Goal: Task Accomplishment & Management: Use online tool/utility

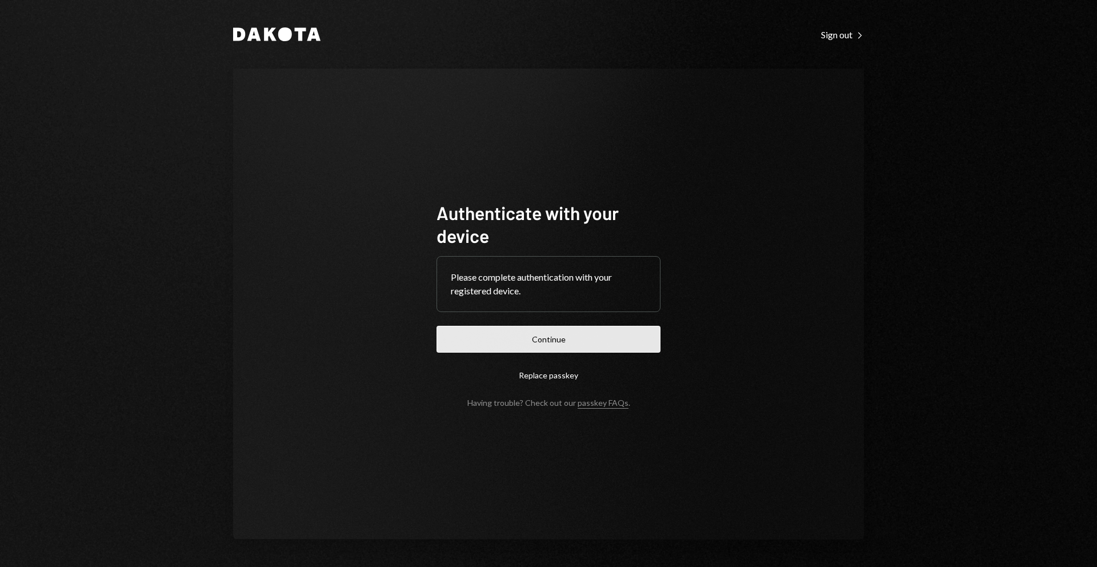
click at [546, 340] on button "Continue" at bounding box center [548, 339] width 224 height 27
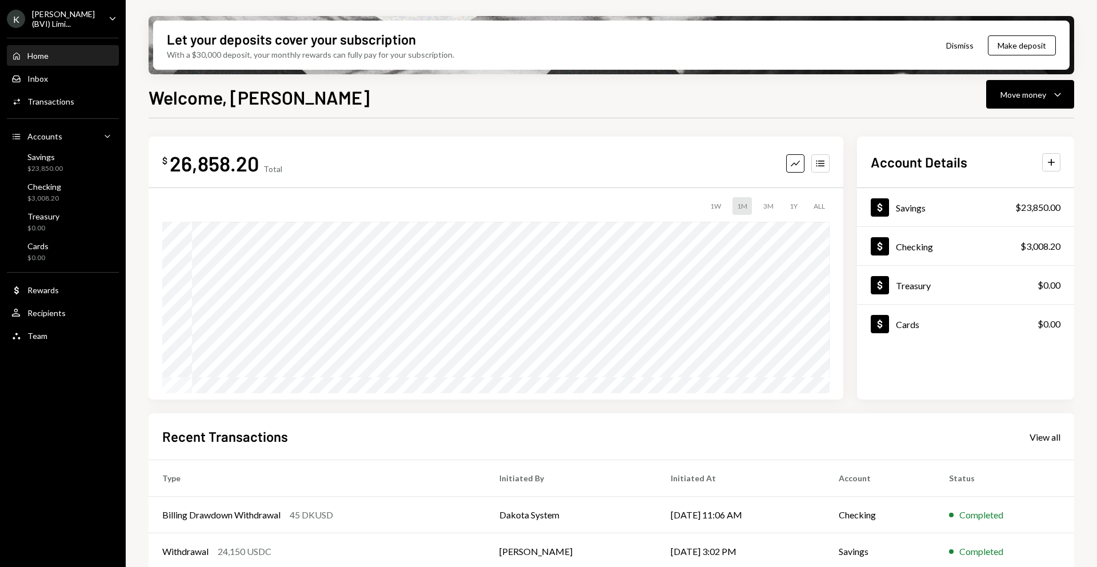
click at [63, 19] on div "[PERSON_NAME] (BVI) Limi..." at bounding box center [65, 18] width 67 height 19
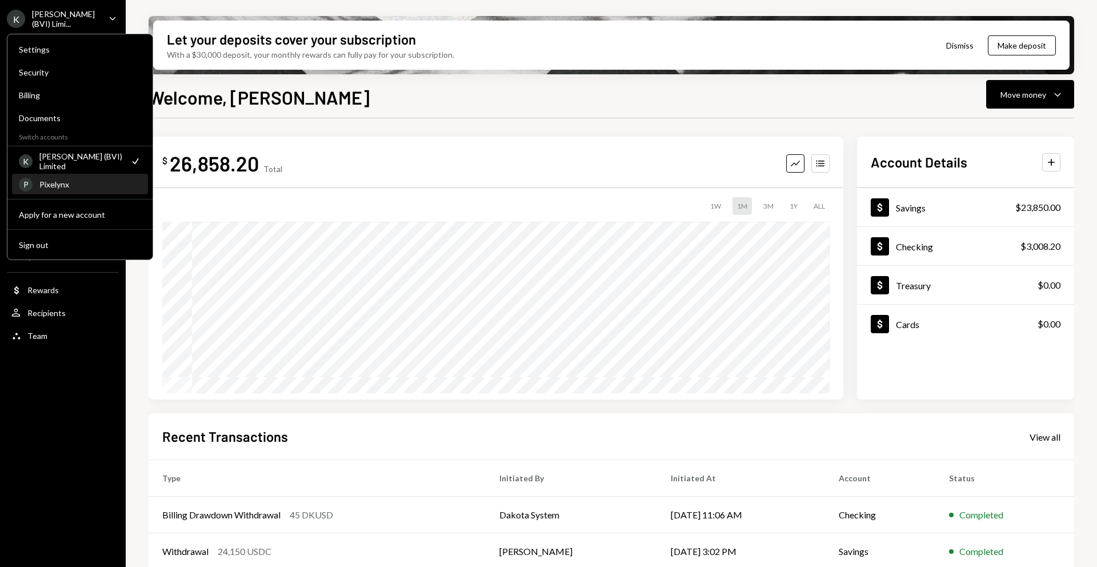
click at [98, 187] on div "Pixelynx" at bounding box center [90, 184] width 102 height 10
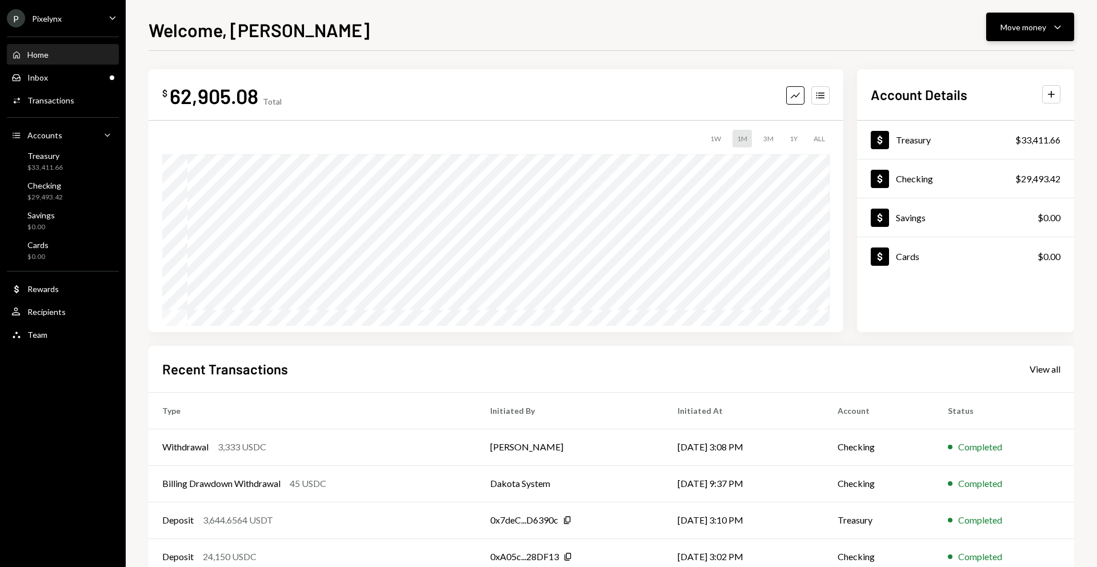
click at [1011, 22] on div "Move money" at bounding box center [1023, 27] width 46 height 12
click at [993, 114] on div "Deposit" at bounding box center [1020, 113] width 83 height 12
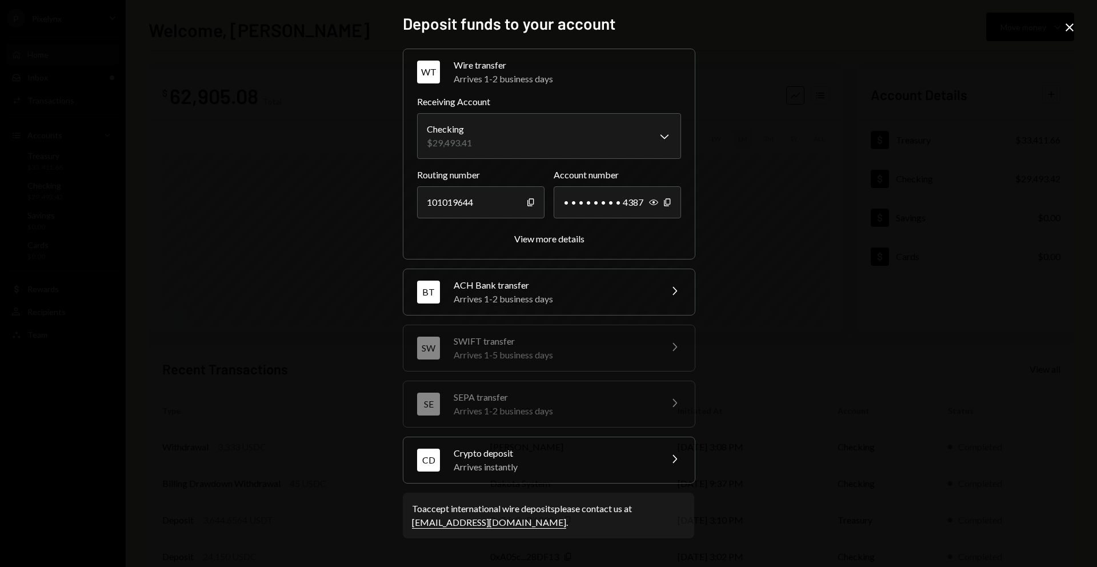
click at [611, 468] on div "Arrives instantly" at bounding box center [554, 467] width 200 height 14
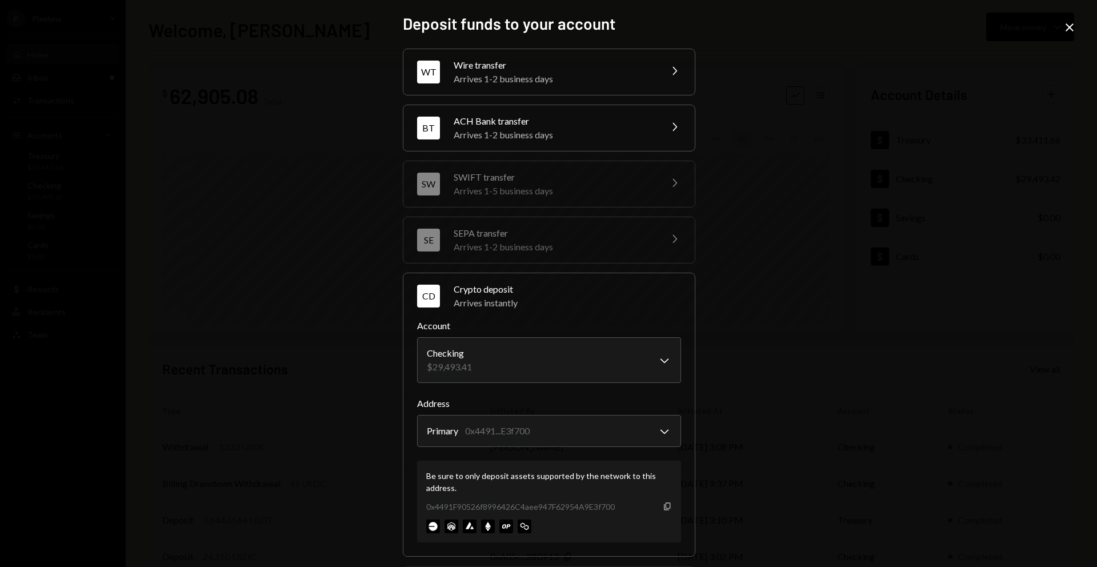
click at [667, 507] on icon "Copy" at bounding box center [667, 506] width 9 height 9
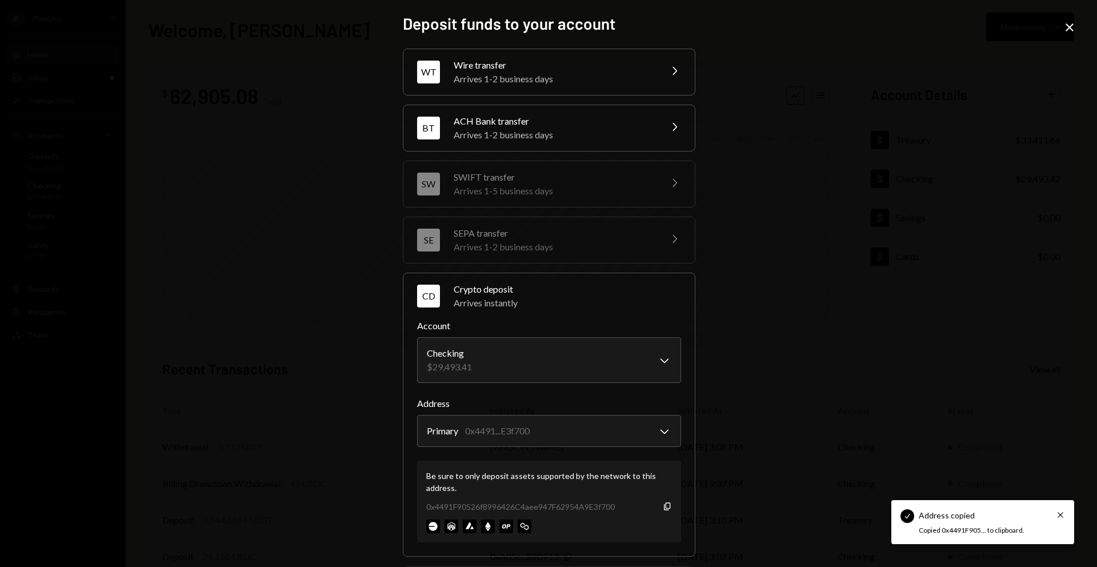
click at [1074, 26] on icon "Close" at bounding box center [1069, 28] width 14 height 14
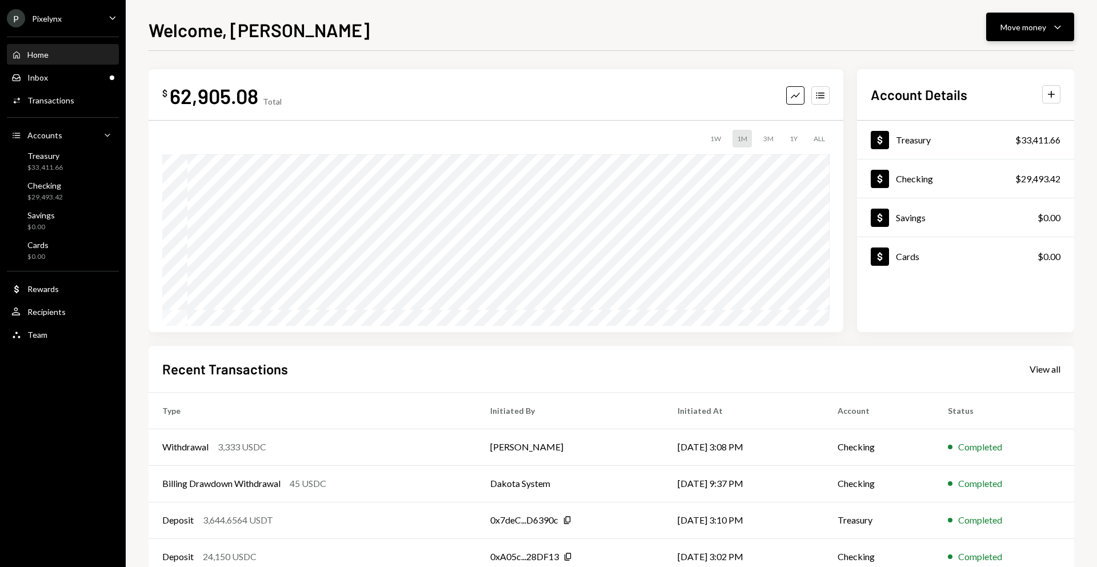
click at [1031, 26] on div "Move money" at bounding box center [1023, 27] width 46 height 12
click at [1016, 114] on div "Deposit" at bounding box center [1020, 113] width 83 height 12
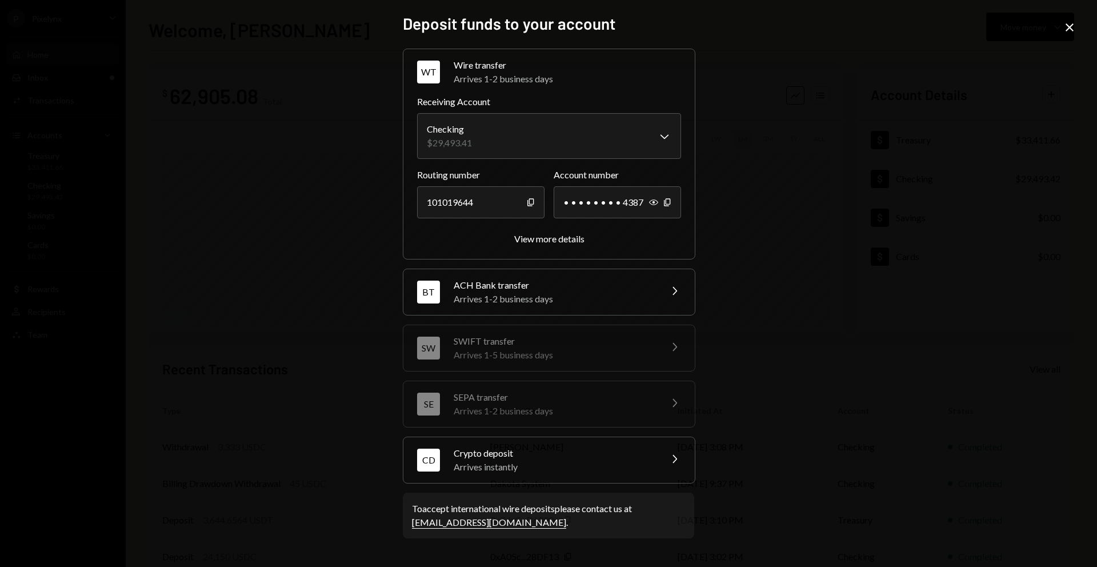
click at [589, 468] on div "Arrives instantly" at bounding box center [554, 467] width 200 height 14
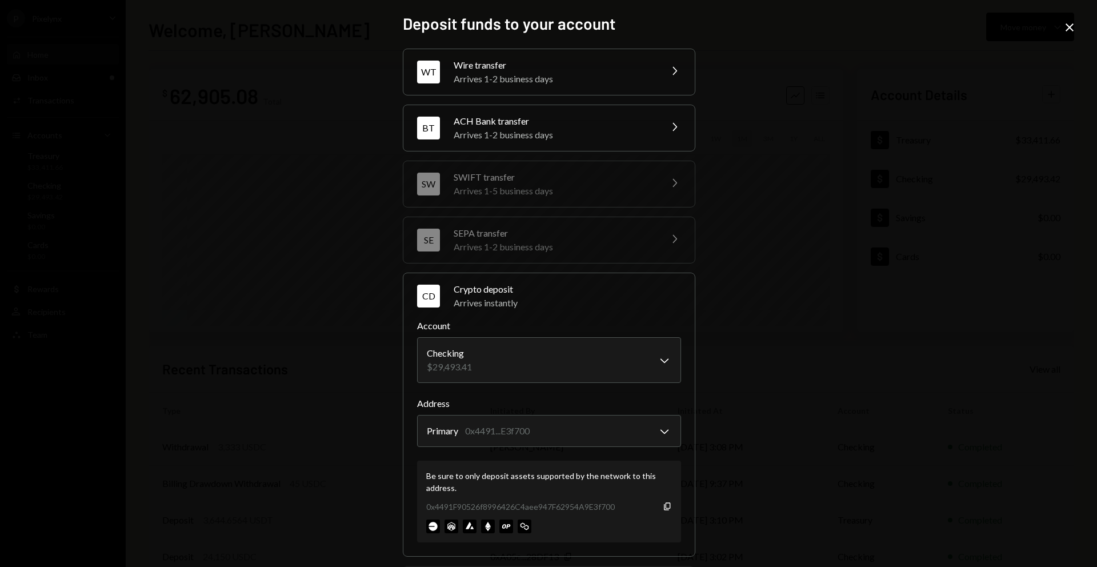
click at [1065, 31] on icon "Close" at bounding box center [1069, 28] width 14 height 14
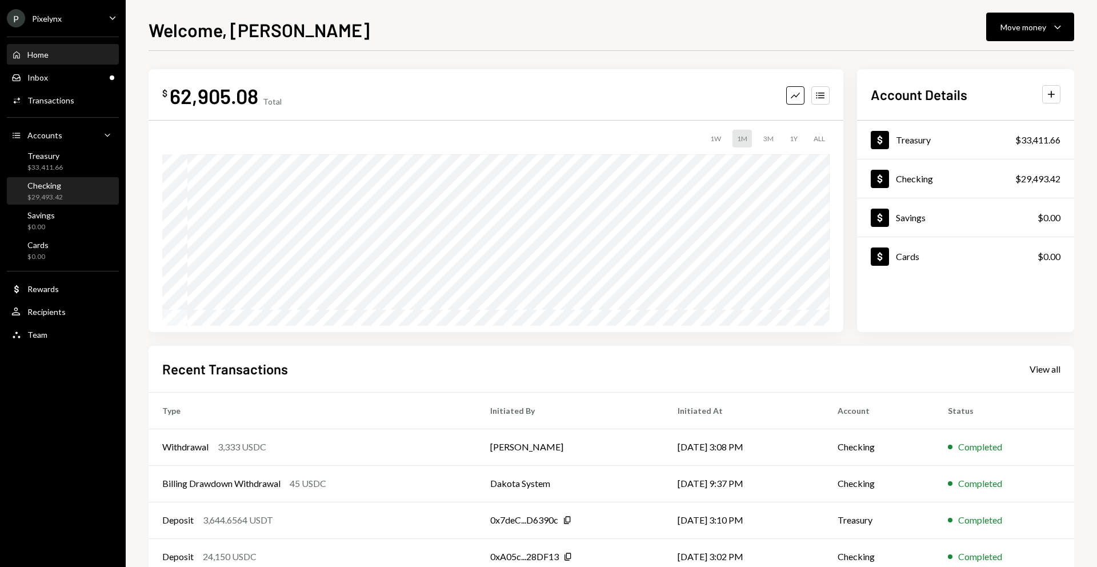
click at [85, 194] on div "Checking $29,493.42" at bounding box center [62, 192] width 103 height 22
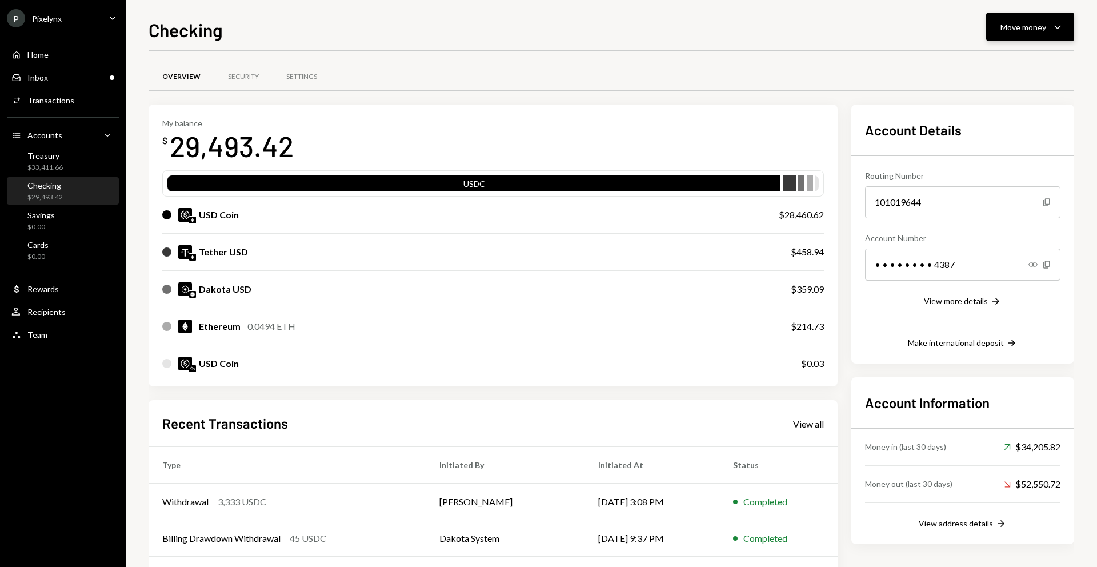
click at [1034, 21] on div "Move money" at bounding box center [1023, 27] width 46 height 12
click at [1010, 109] on div "Deposit" at bounding box center [1020, 113] width 83 height 12
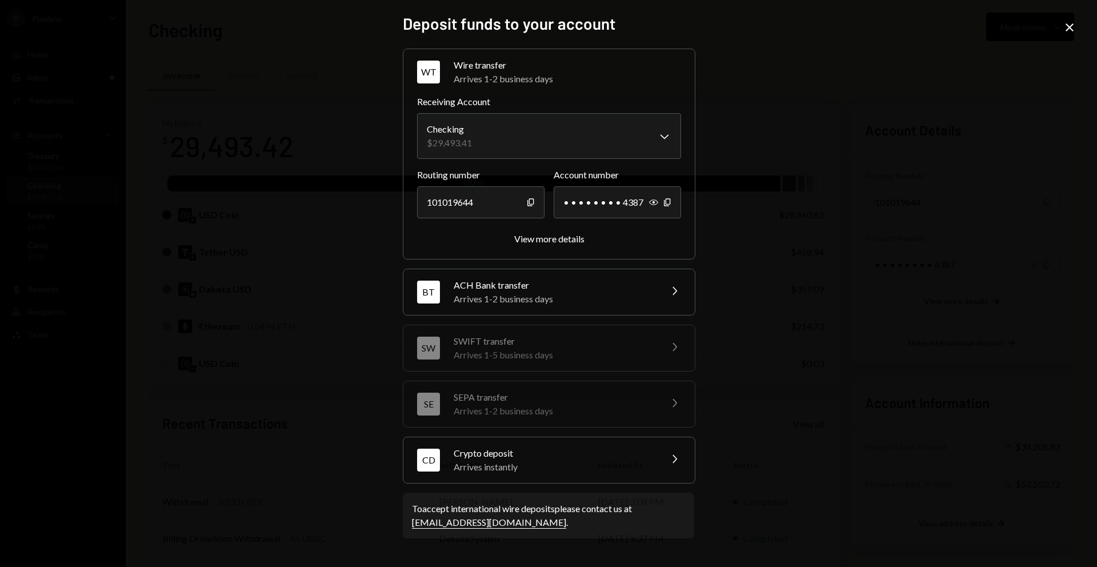
click at [631, 458] on div "Crypto deposit" at bounding box center [554, 453] width 200 height 14
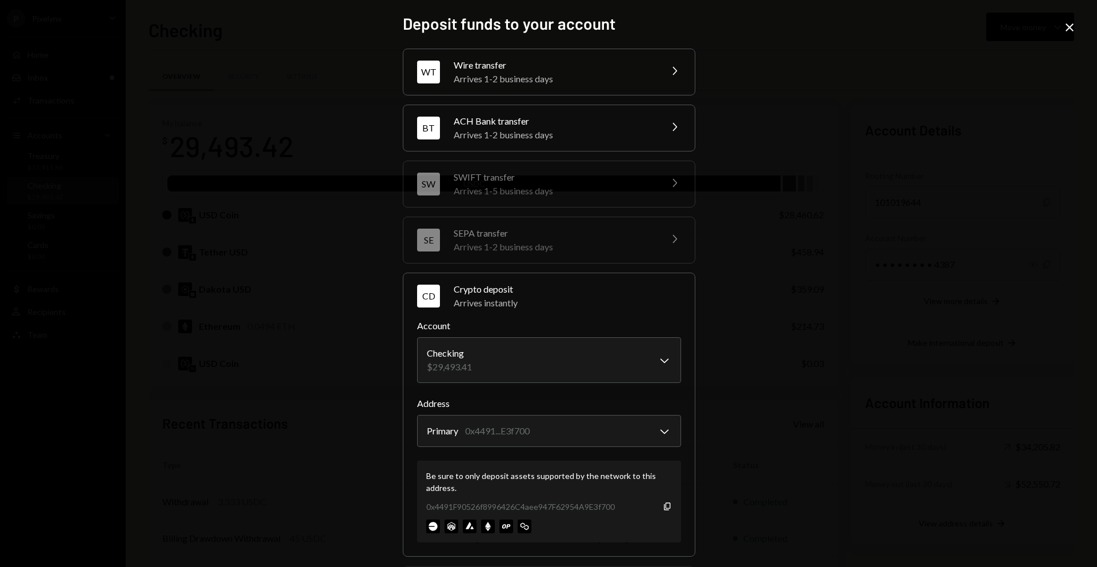
click at [1060, 33] on div "**********" at bounding box center [548, 283] width 1097 height 567
click at [1069, 30] on icon "Close" at bounding box center [1069, 28] width 14 height 14
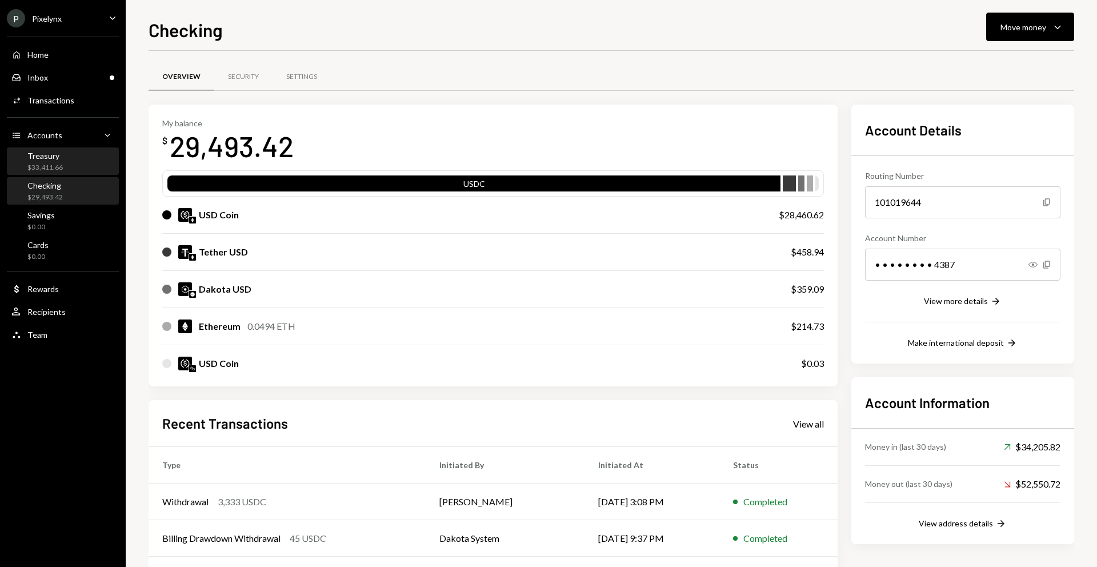
click at [61, 161] on div "Treasury $33,411.66" at bounding box center [44, 162] width 35 height 22
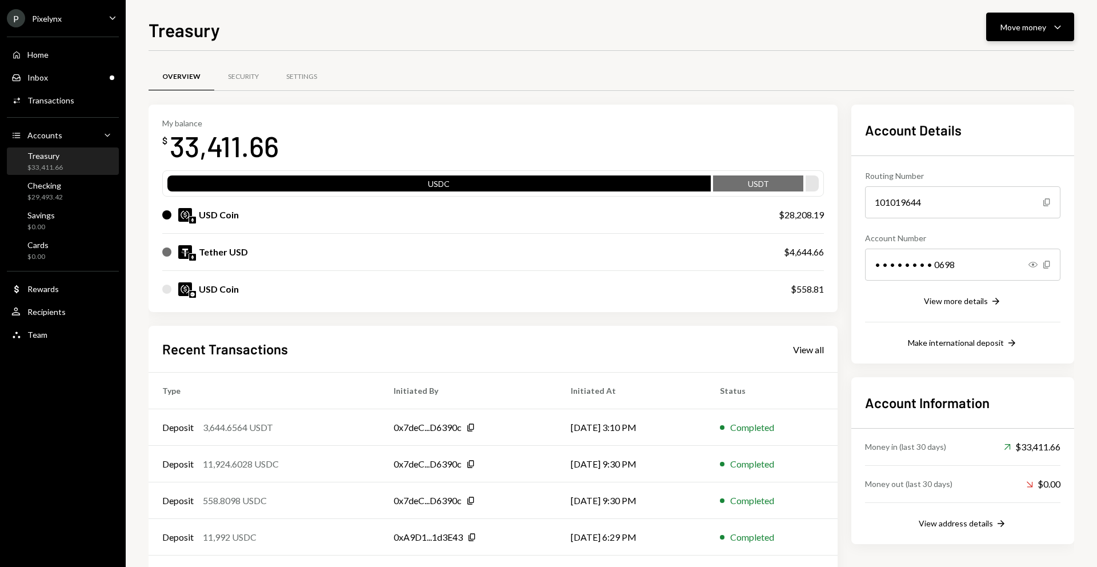
click at [1015, 27] on div "Move money" at bounding box center [1023, 27] width 46 height 12
click at [1002, 111] on div "Deposit" at bounding box center [1020, 113] width 83 height 12
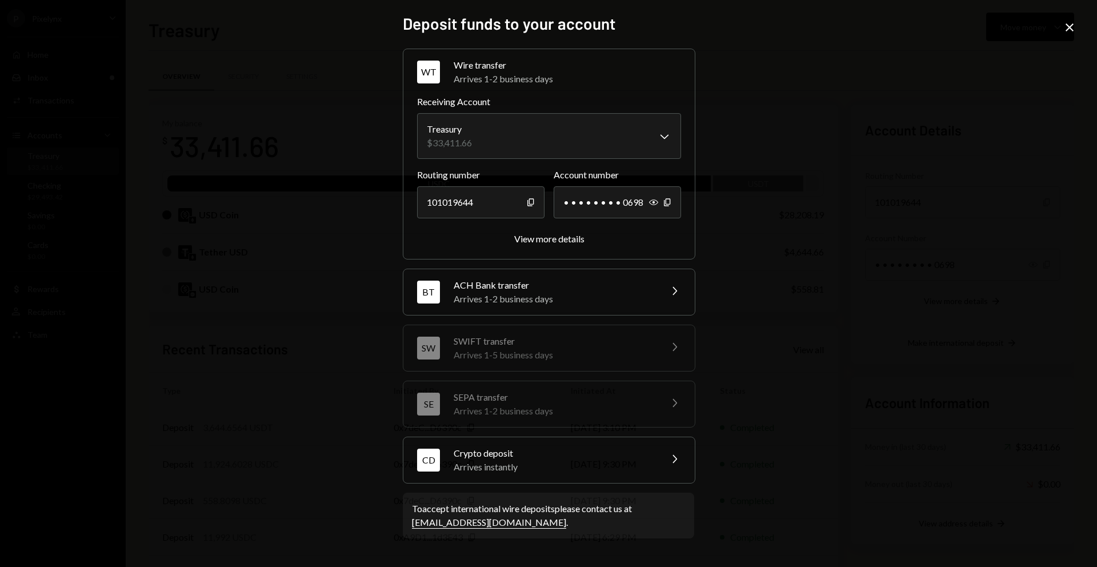
click at [600, 464] on div "Arrives instantly" at bounding box center [554, 467] width 200 height 14
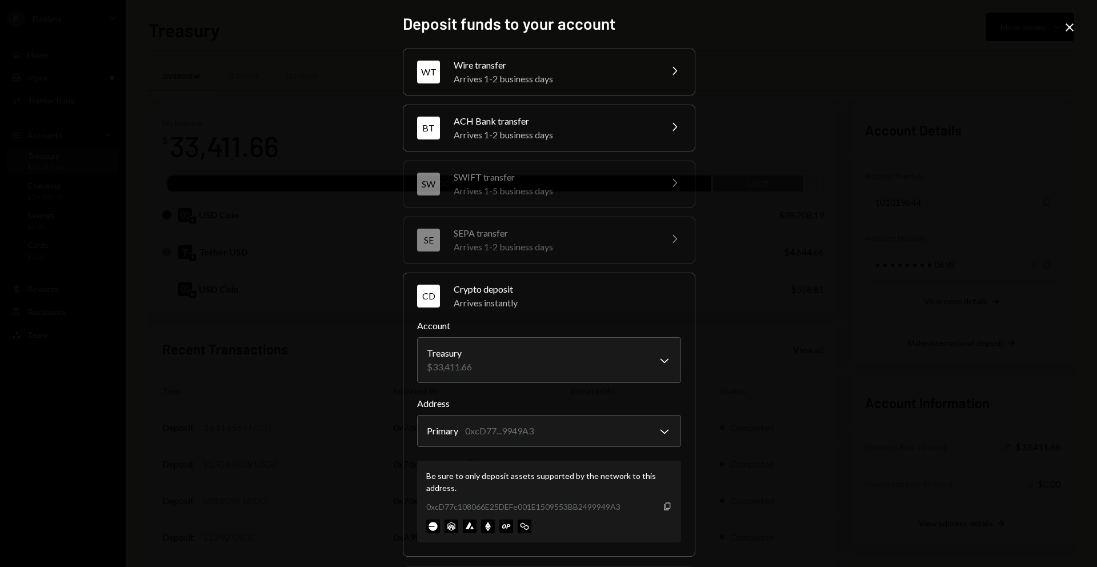
click at [666, 506] on icon "button" at bounding box center [667, 505] width 6 height 7
click at [1070, 27] on icon "Close" at bounding box center [1069, 28] width 14 height 14
